Goal: Information Seeking & Learning: Check status

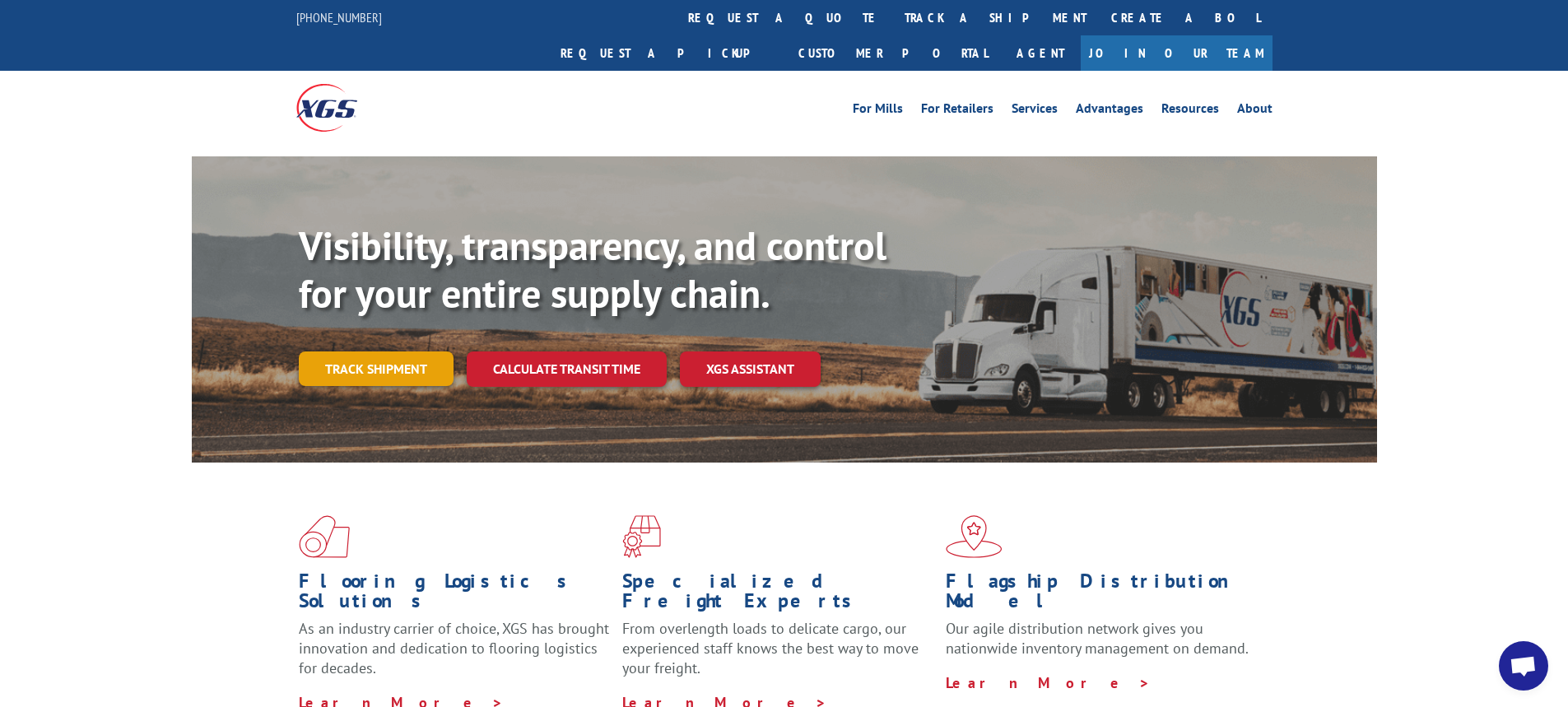
click at [412, 351] on link "Track shipment" at bounding box center [376, 368] width 155 height 35
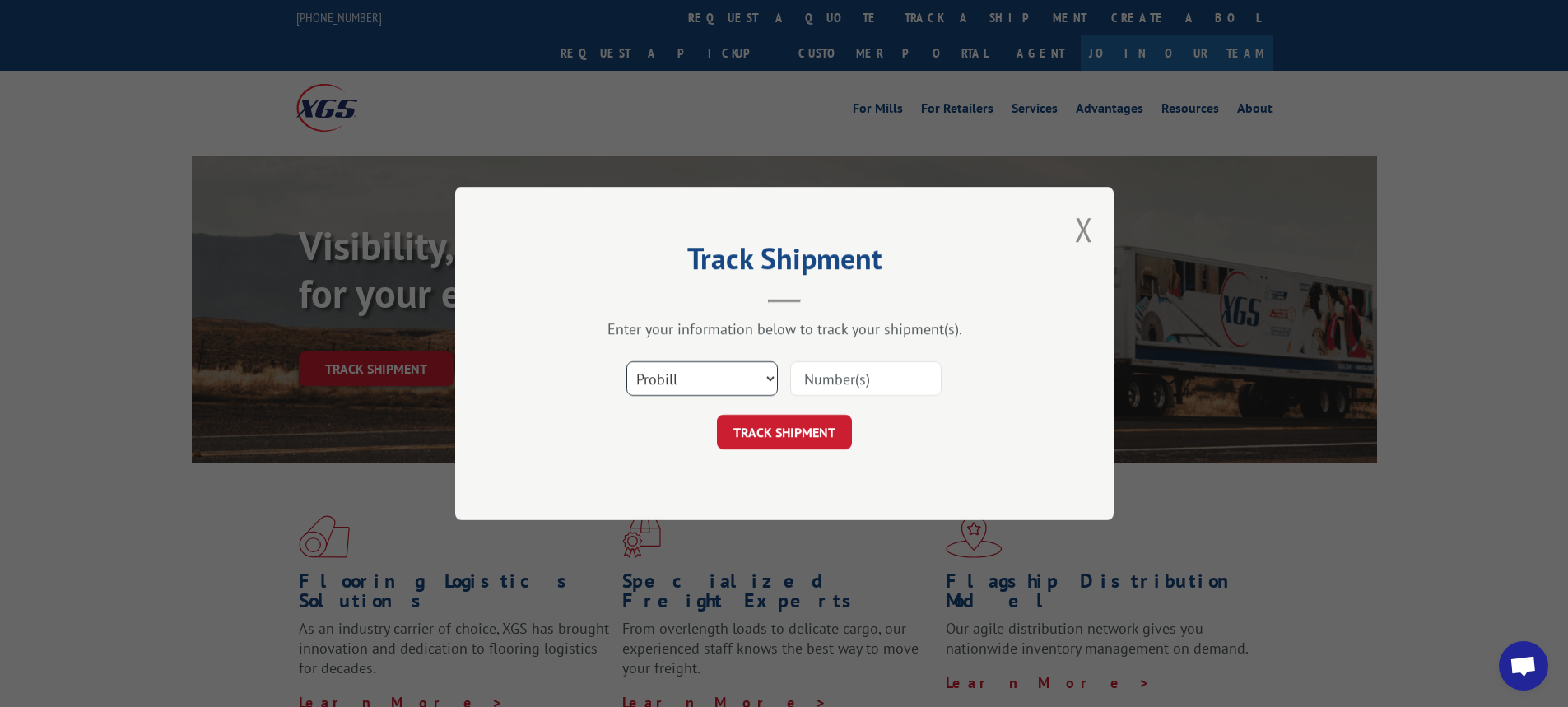
click at [773, 380] on select "Select category... Probill BOL PO" at bounding box center [702, 378] width 151 height 35
select select "bol"
click at [626, 362] on select "Select category... Probill BOL PO" at bounding box center [702, 378] width 151 height 35
click at [828, 375] on input at bounding box center [866, 378] width 151 height 35
type input "7059539"
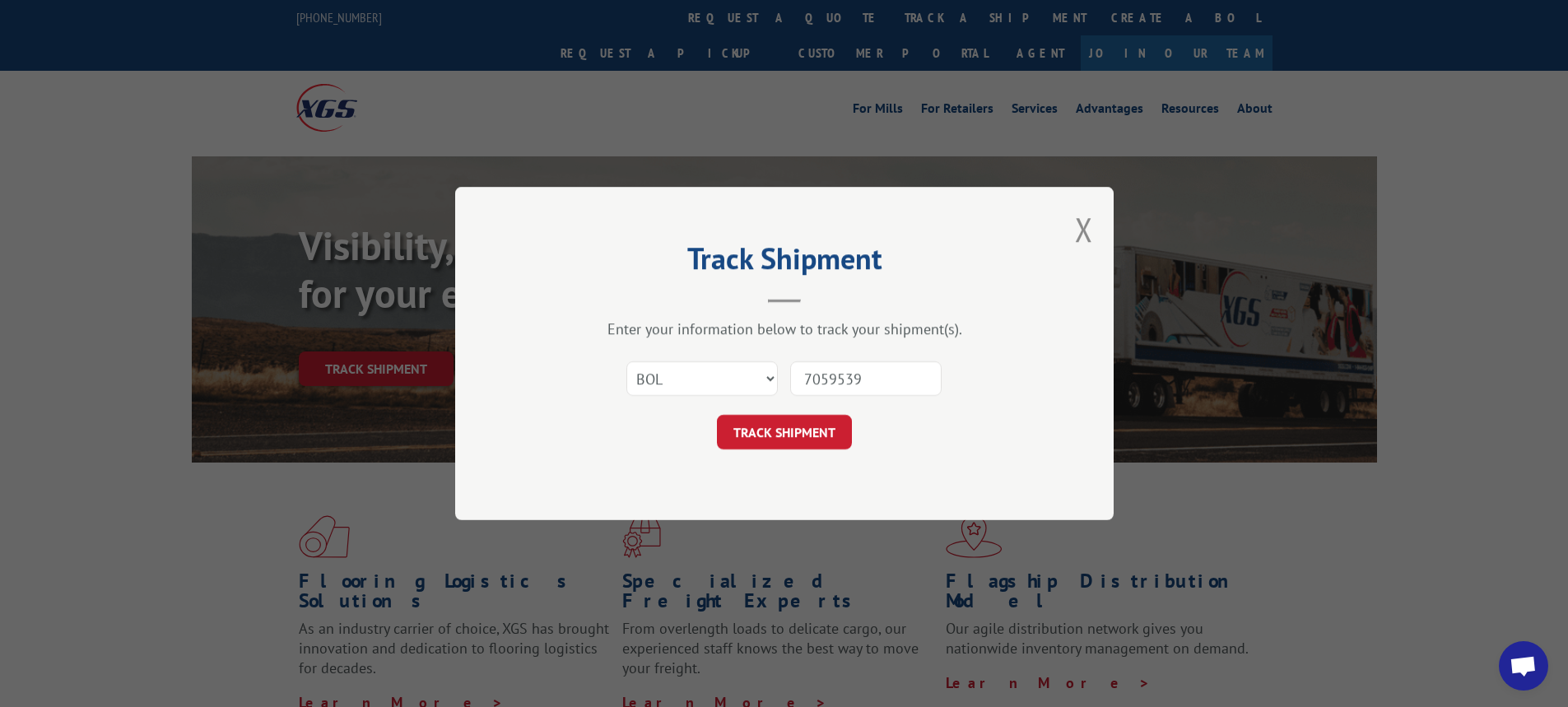
click button "TRACK SHIPMENT" at bounding box center [785, 432] width 135 height 35
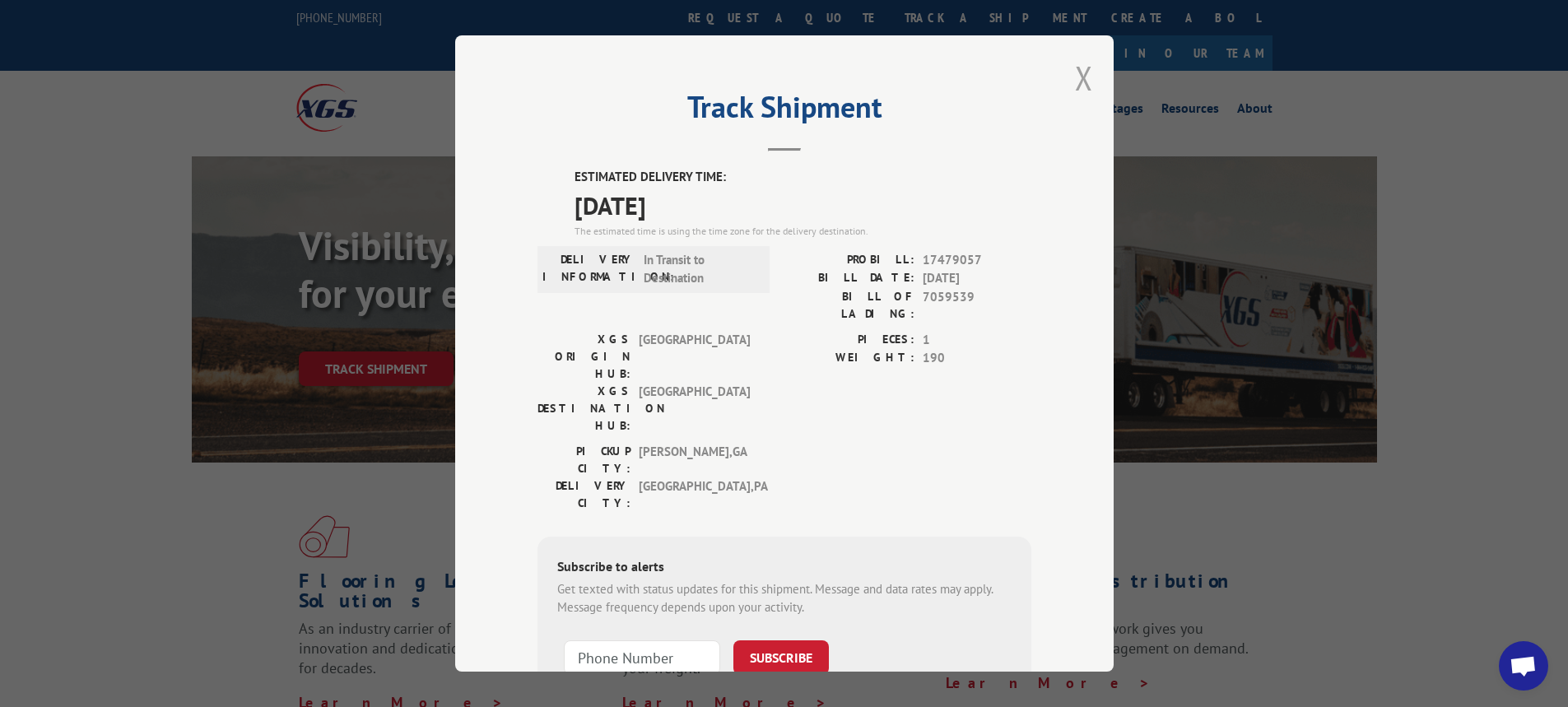
click at [1079, 72] on button "Close modal" at bounding box center [1084, 77] width 18 height 44
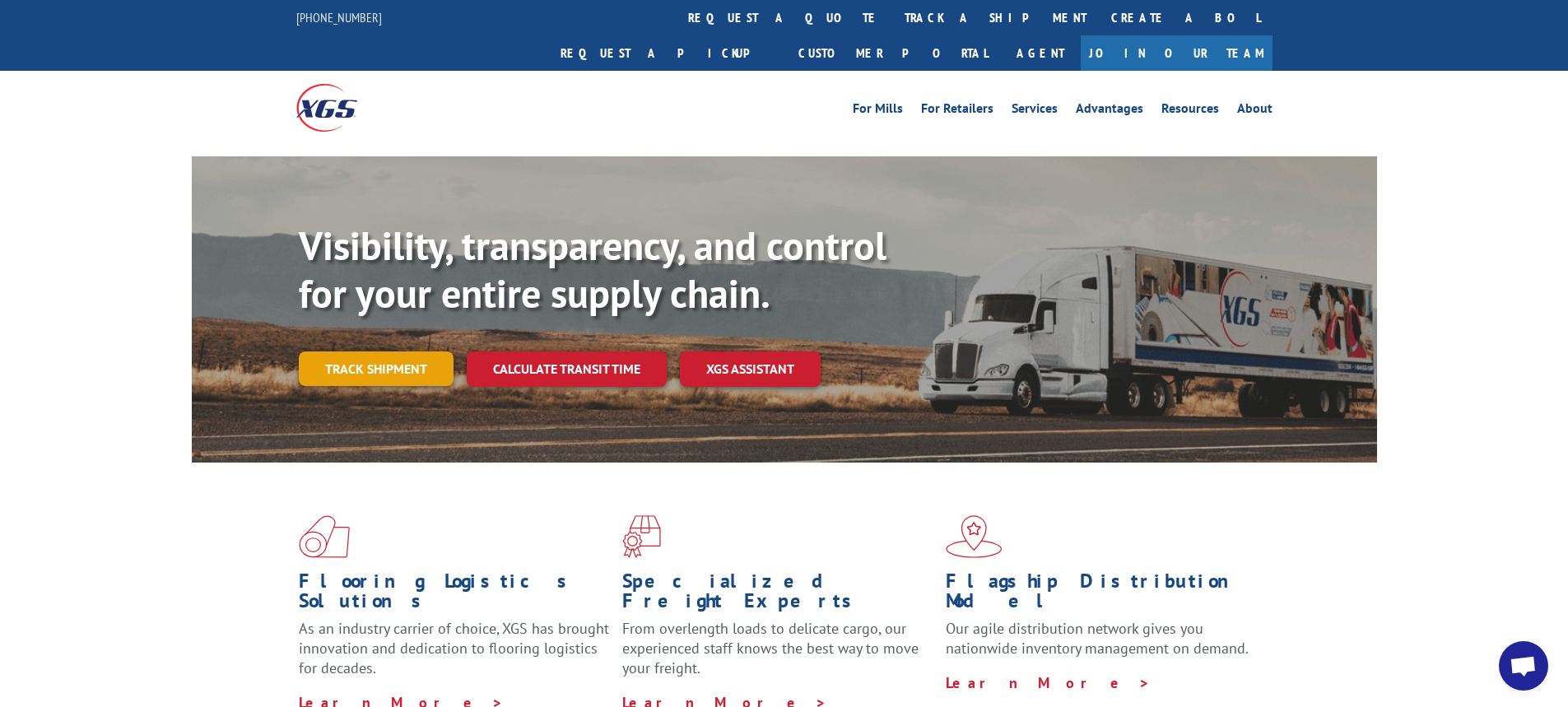
click at [398, 351] on link "Track shipment" at bounding box center [376, 368] width 155 height 35
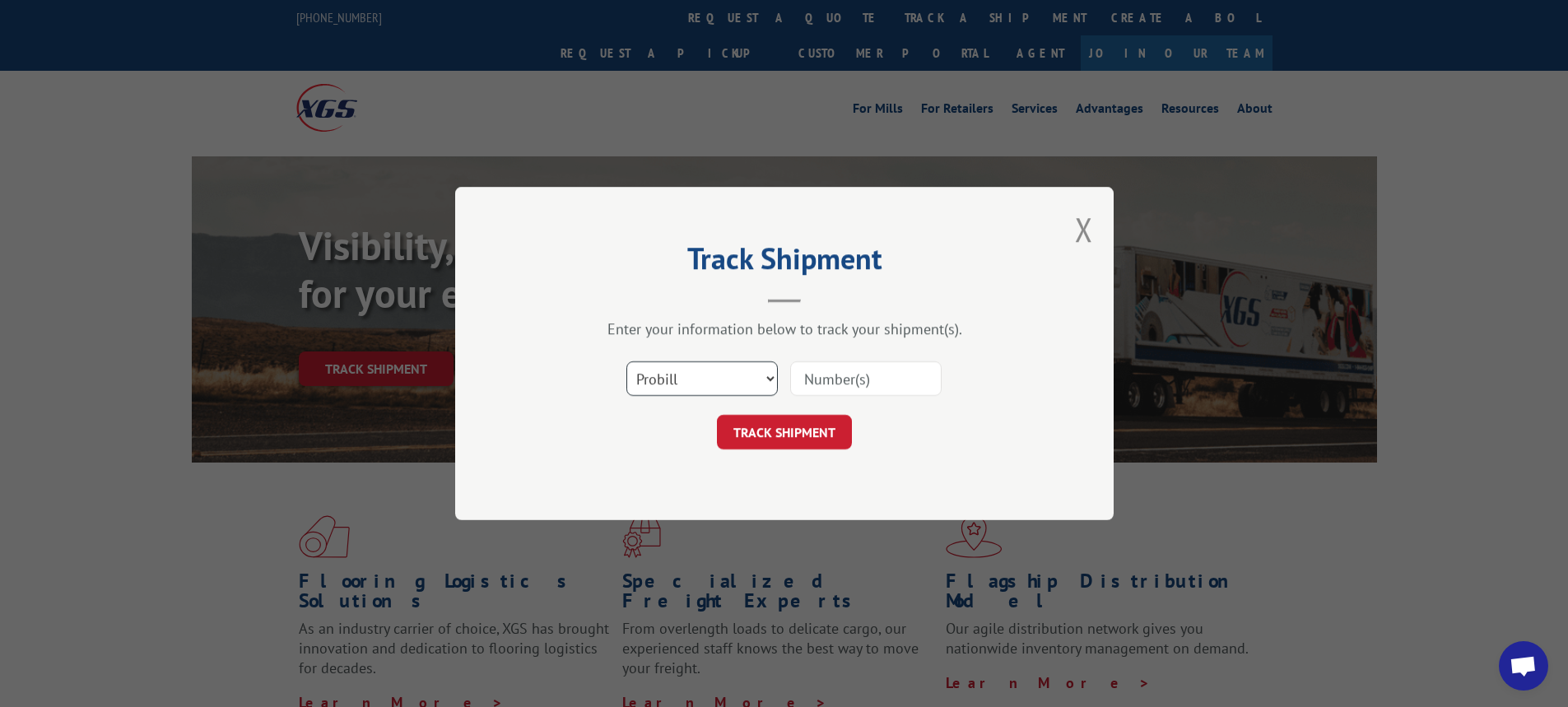
click at [769, 379] on select "Select category... Probill BOL PO" at bounding box center [702, 378] width 151 height 35
select select "bol"
click at [626, 362] on select "Select category... Probill BOL PO" at bounding box center [702, 378] width 151 height 35
click at [816, 390] on input at bounding box center [866, 378] width 151 height 35
paste input "7060219"
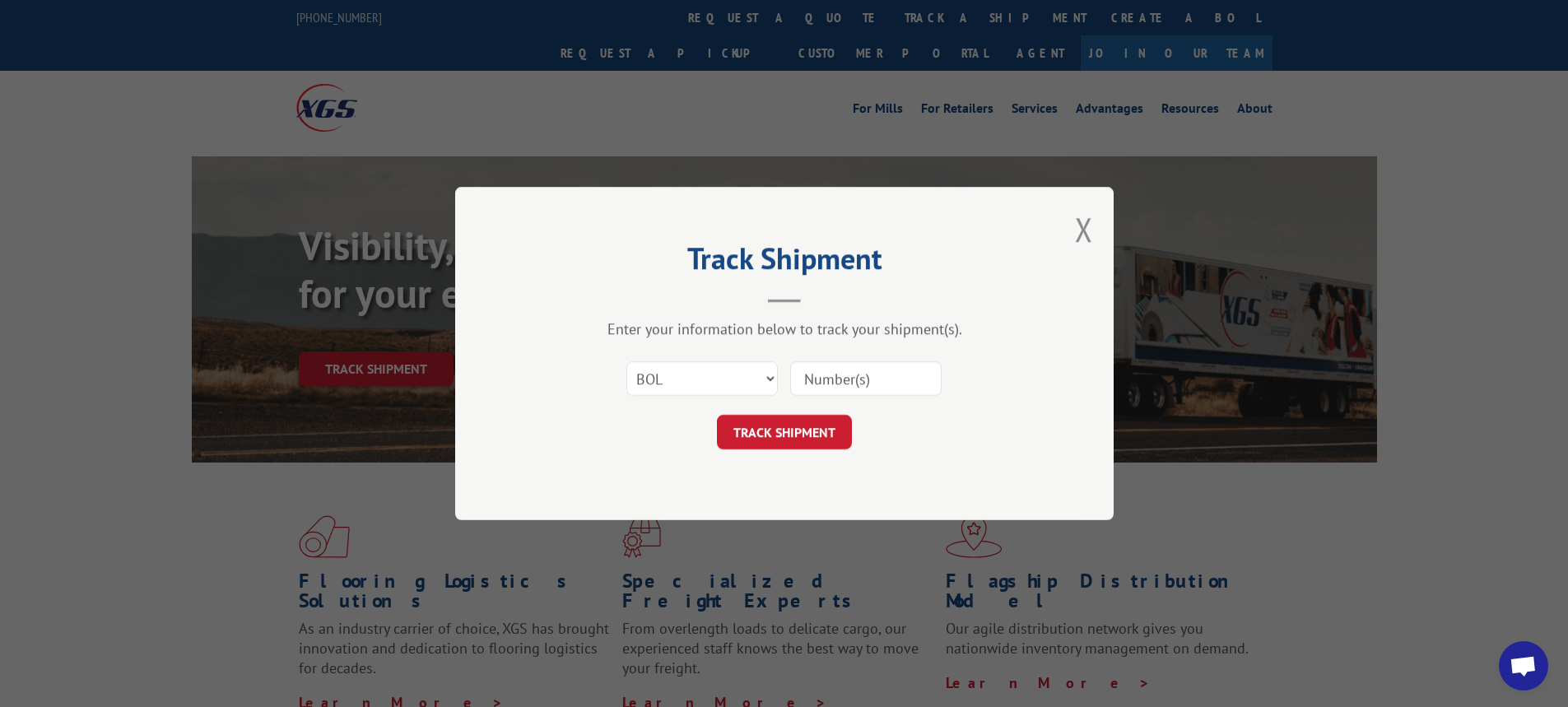
type input "7060219"
click button "TRACK SHIPMENT" at bounding box center [785, 432] width 135 height 35
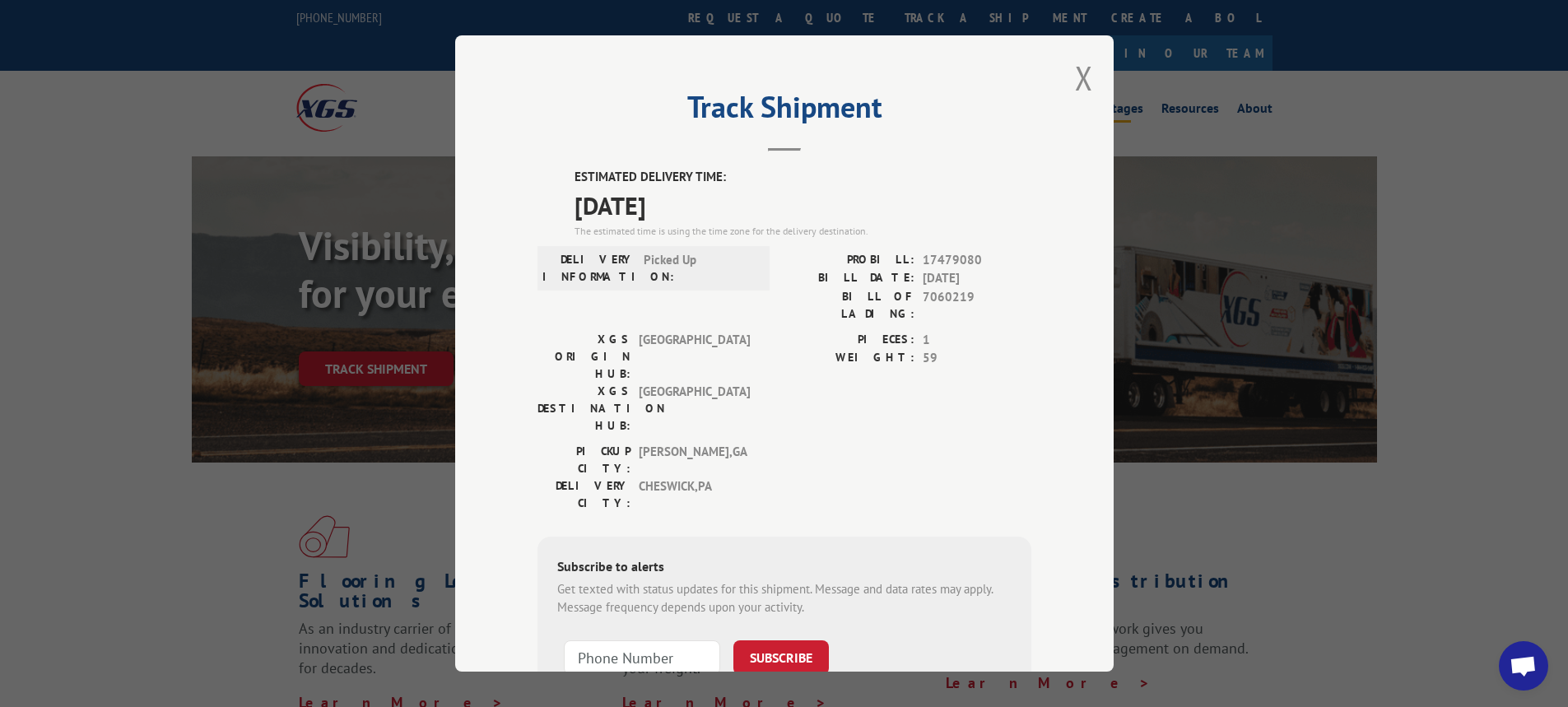
click at [1075, 73] on button "Close modal" at bounding box center [1084, 77] width 18 height 44
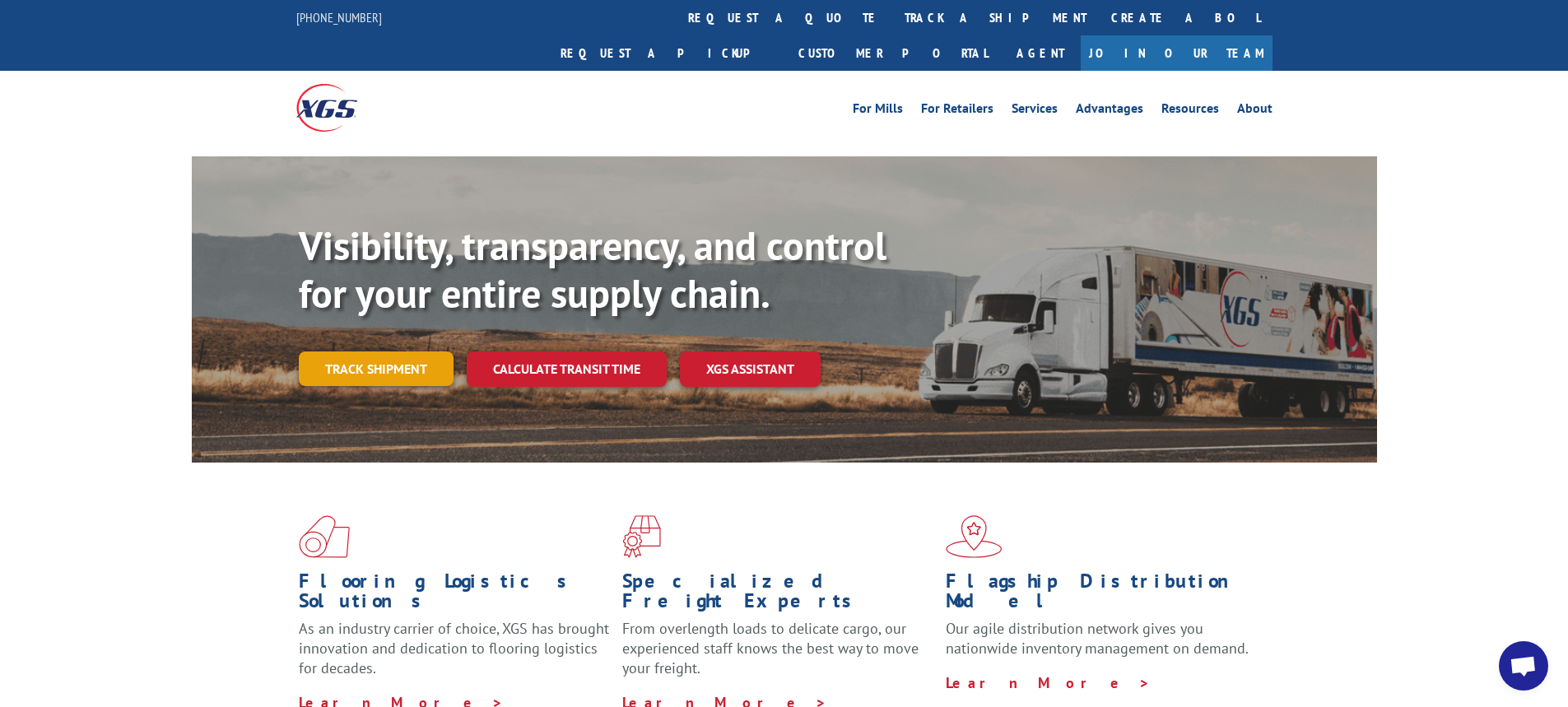
click at [380, 351] on link "Track shipment" at bounding box center [376, 368] width 155 height 35
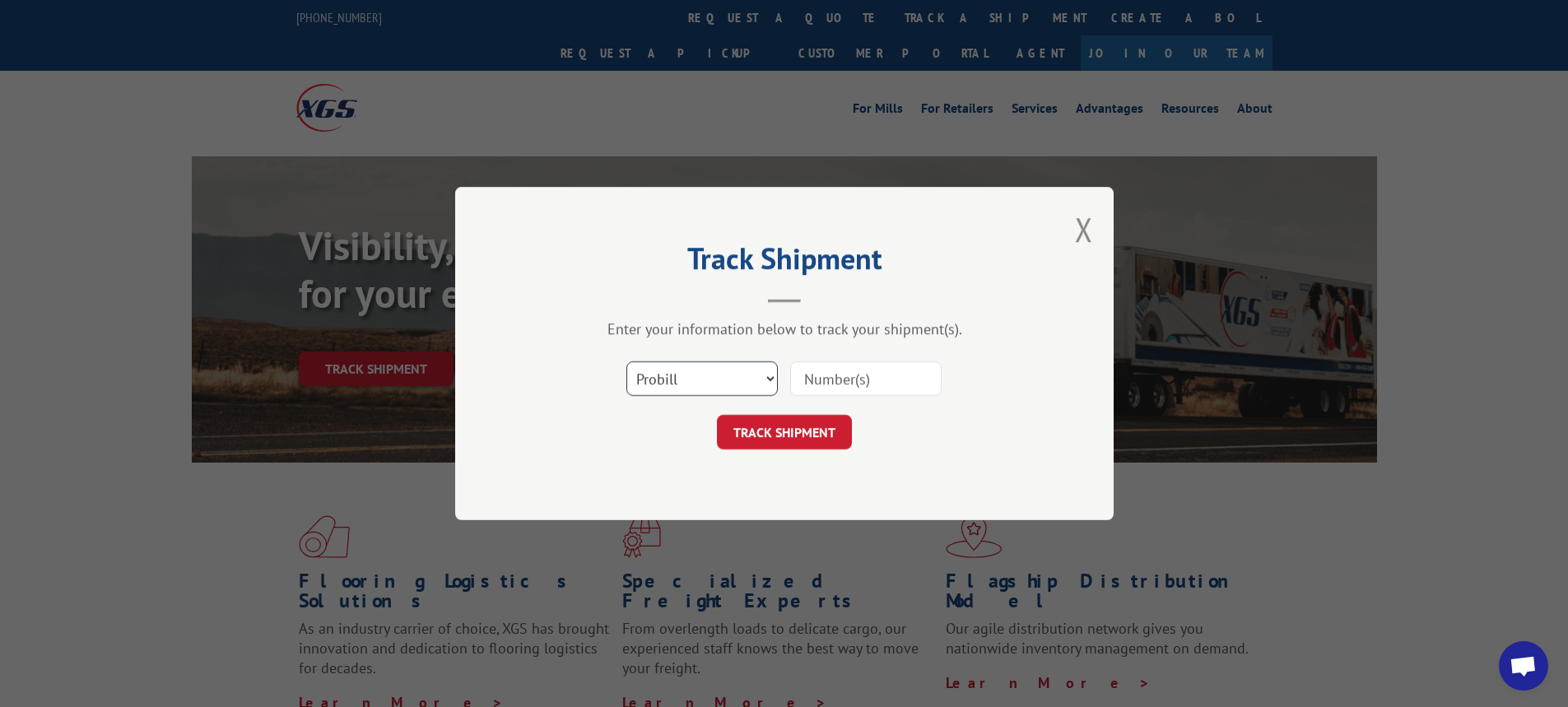
click at [772, 377] on select "Select category... Probill BOL PO" at bounding box center [702, 378] width 151 height 35
select select "bol"
click at [626, 362] on select "Select category... Probill BOL PO" at bounding box center [702, 378] width 151 height 35
click at [816, 378] on input at bounding box center [866, 378] width 151 height 35
paste input "7059539"
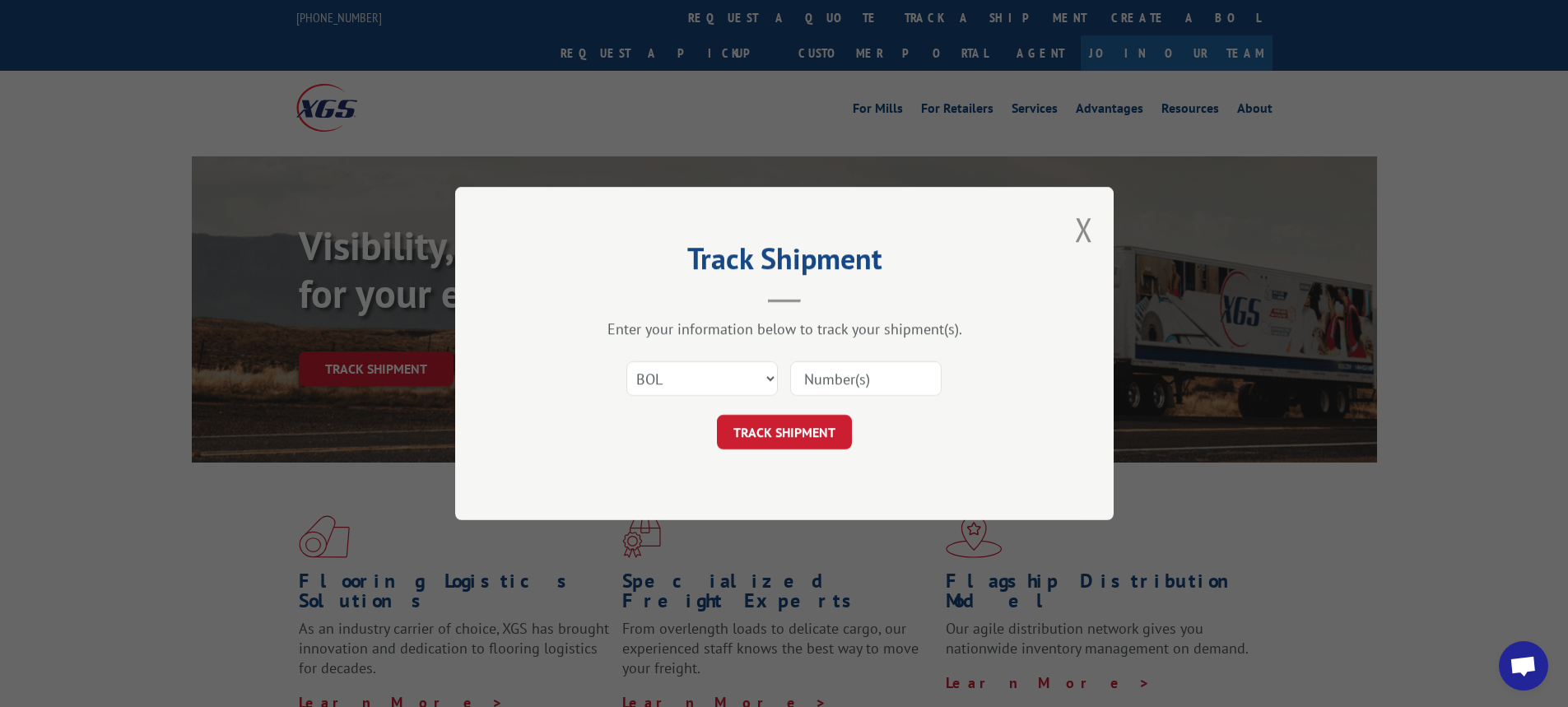
type input "7059539"
click button "TRACK SHIPMENT" at bounding box center [785, 432] width 135 height 35
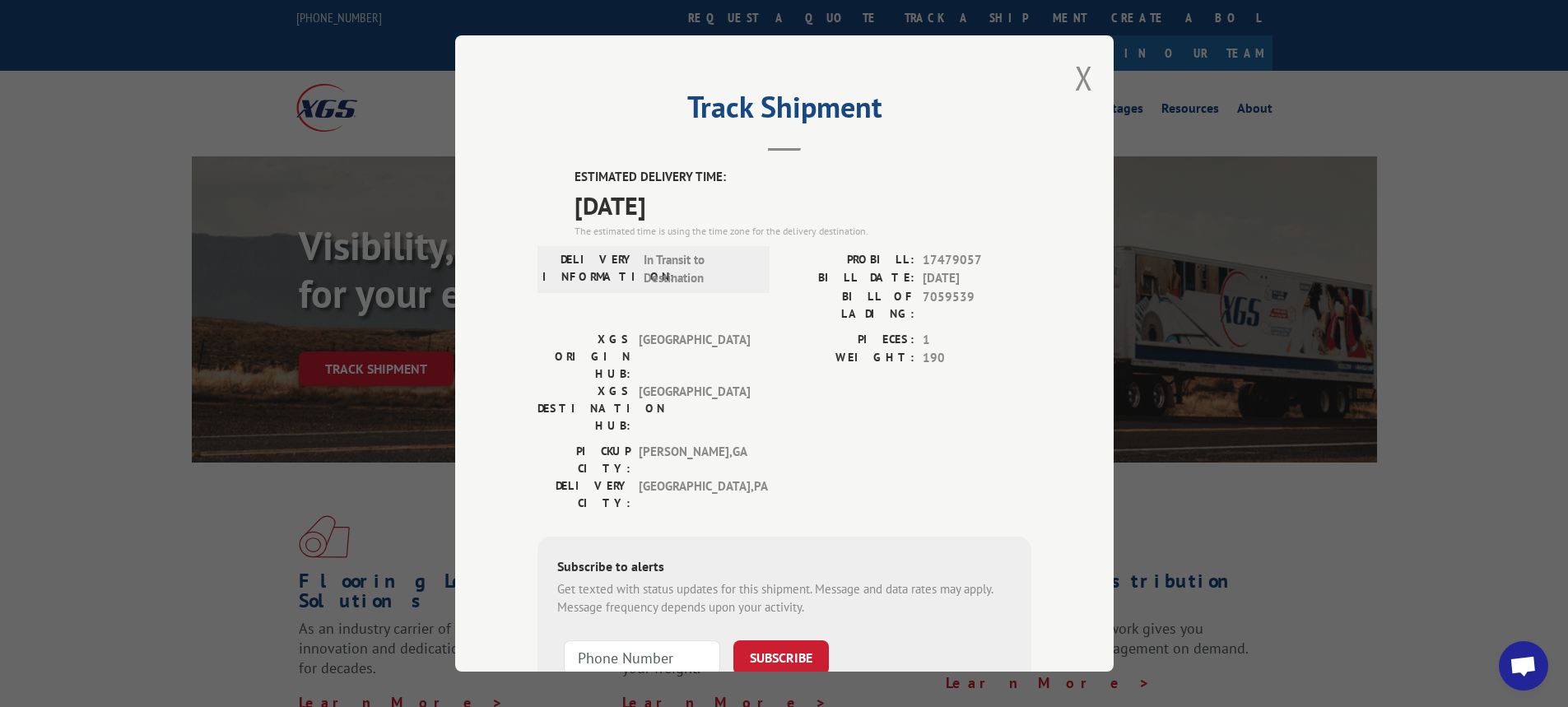
click at [1052, 68] on div "Track Shipment ESTIMATED DELIVERY TIME: [DATE] The estimated time is using the …" at bounding box center [784, 354] width 658 height 636
click at [1085, 81] on div "Track Shipment ESTIMATED DELIVERY TIME: [DATE] The estimated time is using the …" at bounding box center [784, 354] width 658 height 636
click at [1084, 79] on button "Close modal" at bounding box center [1084, 77] width 18 height 44
